Goal: Information Seeking & Learning: Find specific fact

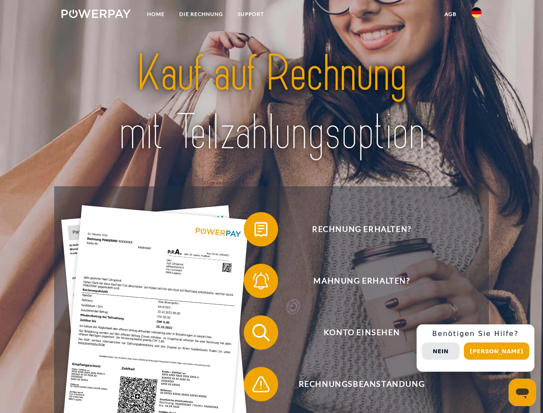
click at [96, 15] on img at bounding box center [96, 13] width 69 height 9
click at [477, 15] on img at bounding box center [477, 12] width 10 height 10
click at [450, 14] on link "agb" at bounding box center [451, 13] width 27 height 15
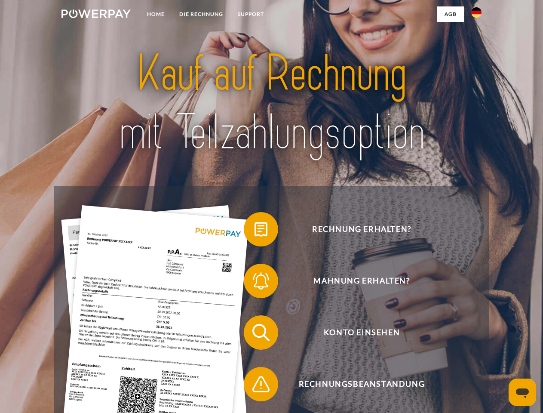
click at [255, 231] on span at bounding box center [248, 229] width 43 height 43
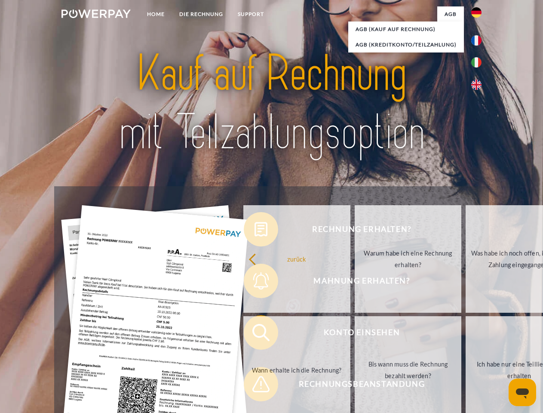
click at [255, 283] on div "Rechnung erhalten? Mahnung erhalten? Konto einsehen" at bounding box center [271, 358] width 435 height 344
click at [355, 334] on link "Bis wann muss die Rechnung bezahlt werden?" at bounding box center [408, 370] width 107 height 108
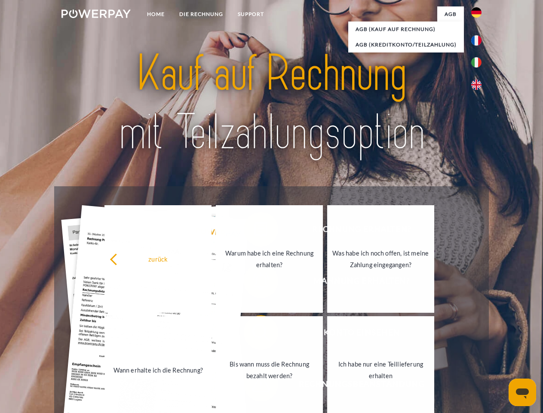
click at [255, 386] on span at bounding box center [248, 384] width 43 height 43
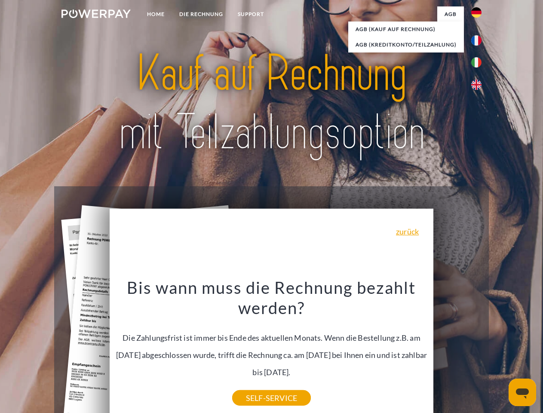
click at [479, 348] on div "Rechnung erhalten? Mahnung erhalten? Konto einsehen" at bounding box center [271, 358] width 435 height 344
click at [458, 350] on span "Konto einsehen" at bounding box center [361, 332] width 211 height 34
click at [500, 351] on header "Home DIE RECHNUNG SUPPORT" at bounding box center [271, 297] width 543 height 594
